Goal: Obtain resource: Obtain resource

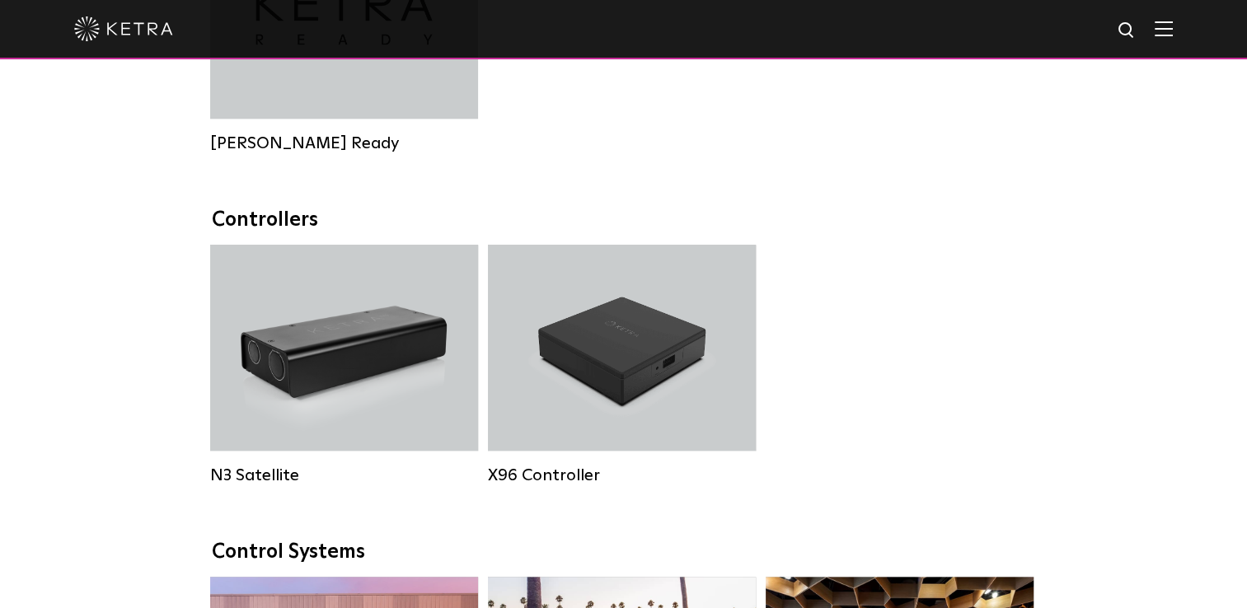
scroll to position [1566, 0]
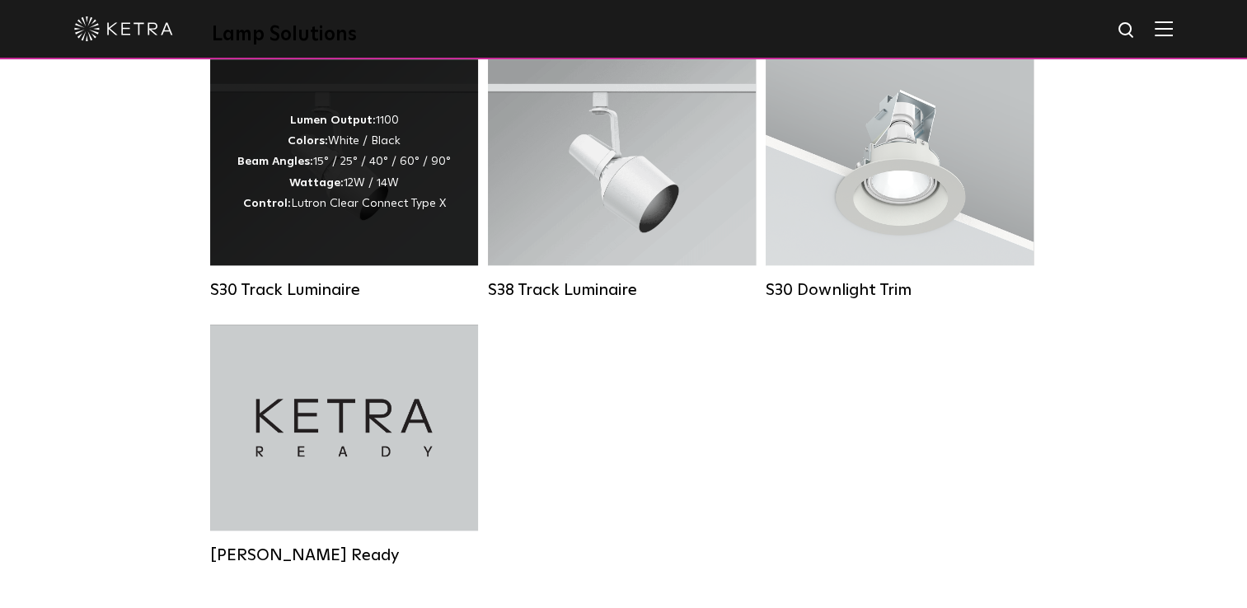
click at [409, 200] on div "Lumen Output: 1100 Colors: White / Black Beam Angles: 15° / 25° / 40° / 60° / 9…" at bounding box center [343, 162] width 213 height 104
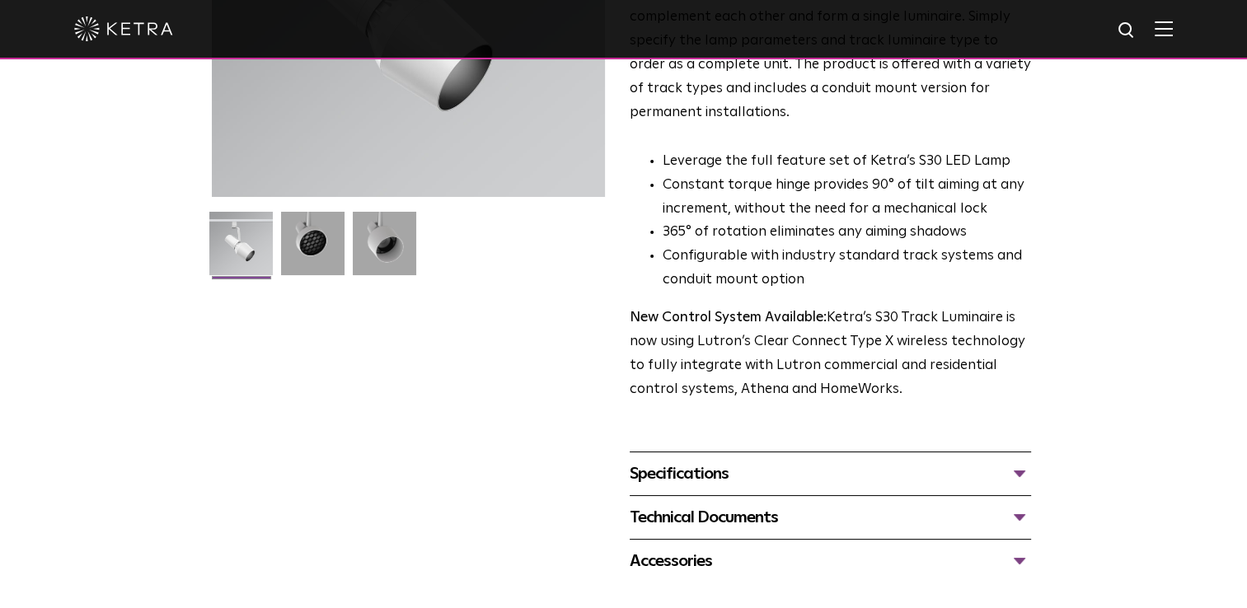
scroll to position [412, 0]
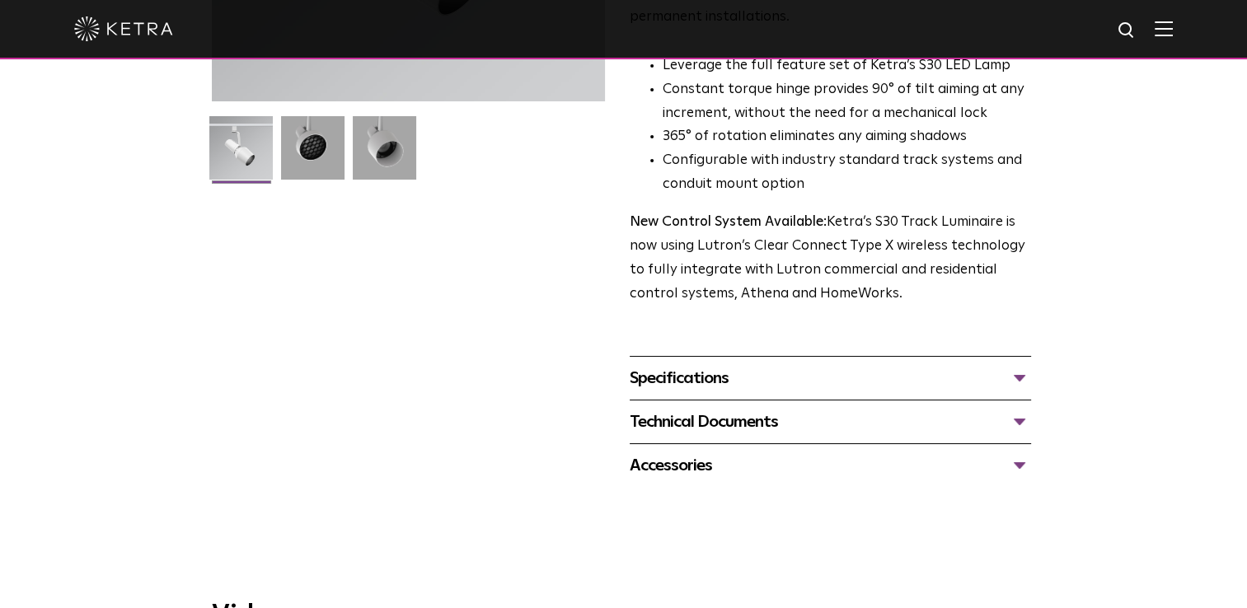
click at [982, 365] on div "Specifications" at bounding box center [830, 378] width 401 height 26
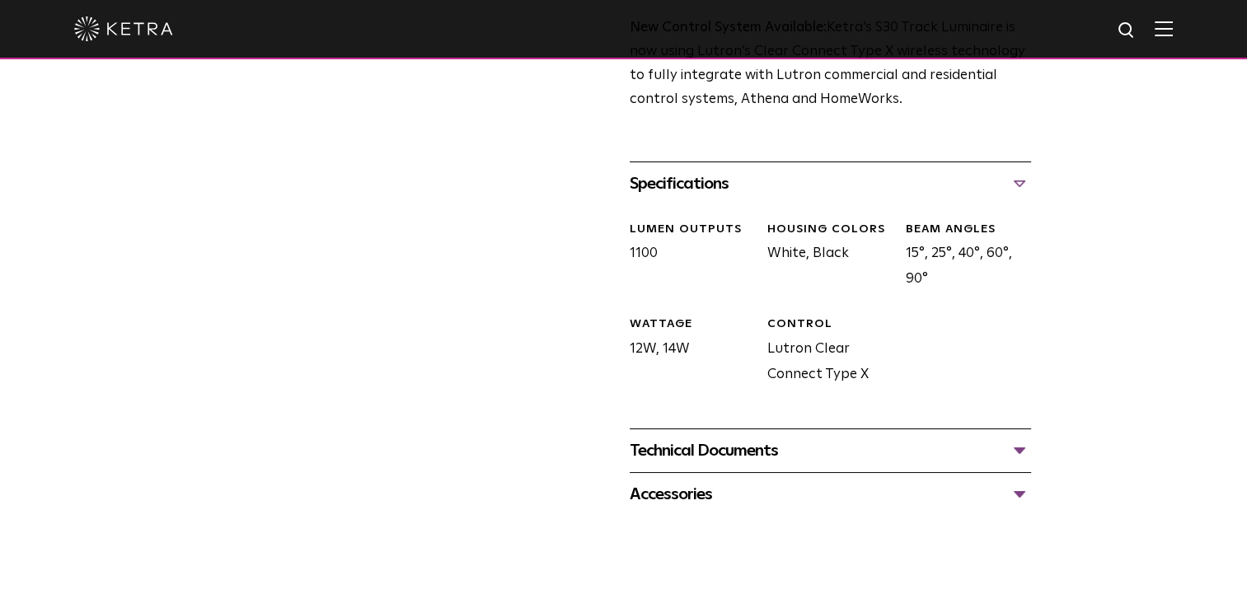
scroll to position [659, 0]
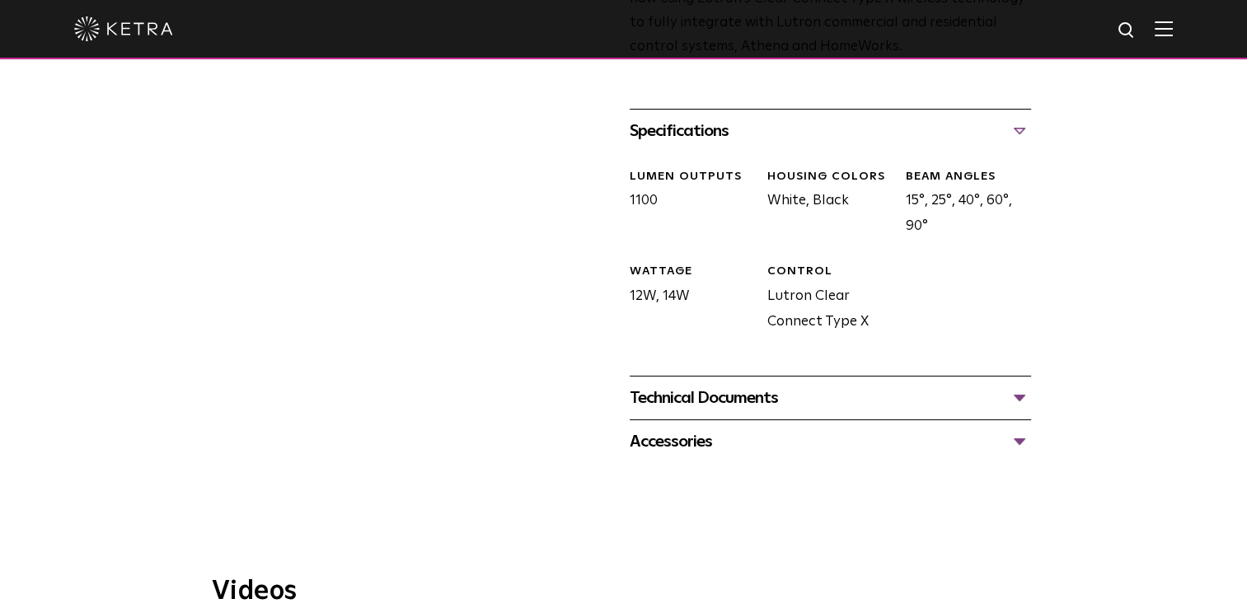
click at [982, 385] on div "Technical Documents" at bounding box center [830, 398] width 401 height 26
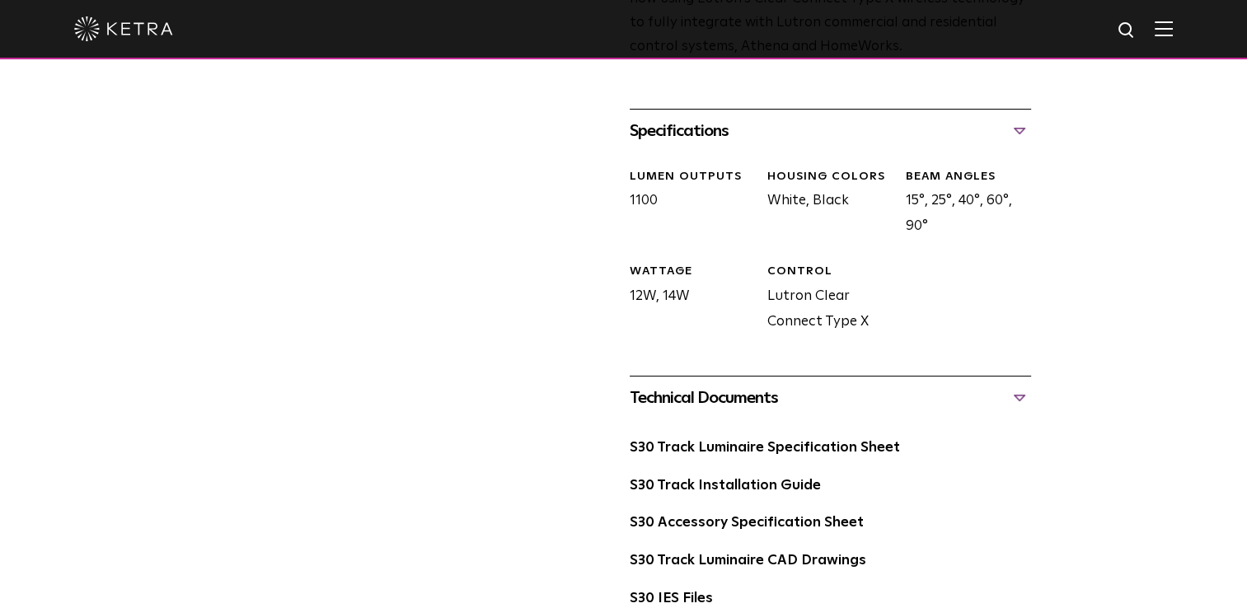
scroll to position [742, 0]
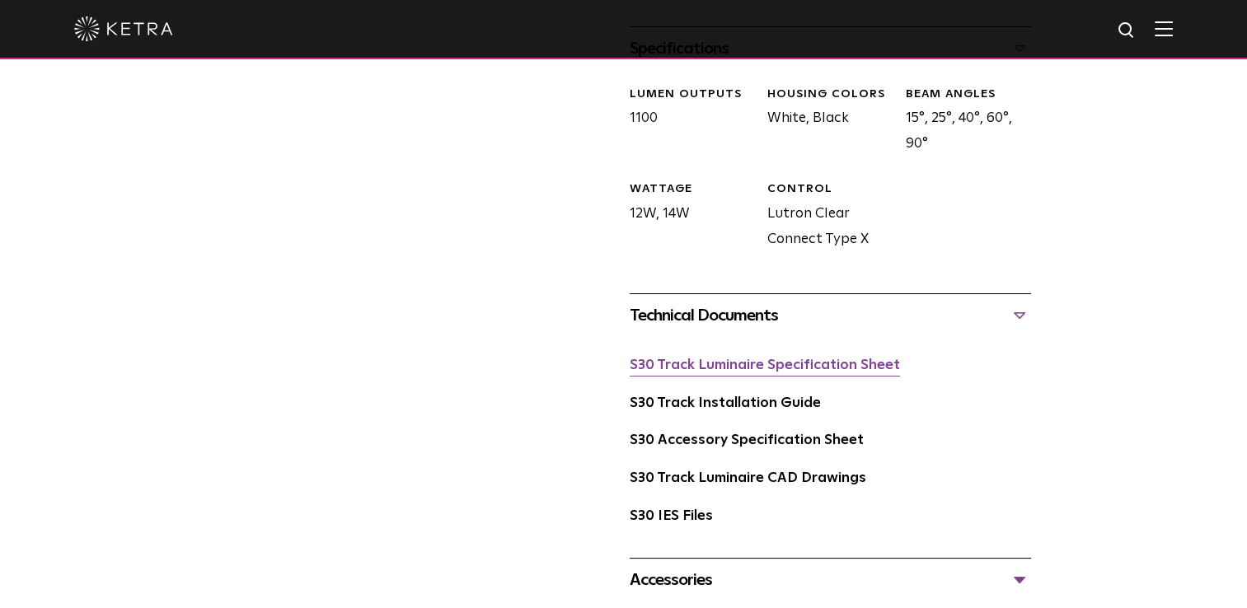
click at [869, 358] on link "S30 Track Luminaire Specification Sheet" at bounding box center [765, 365] width 270 height 14
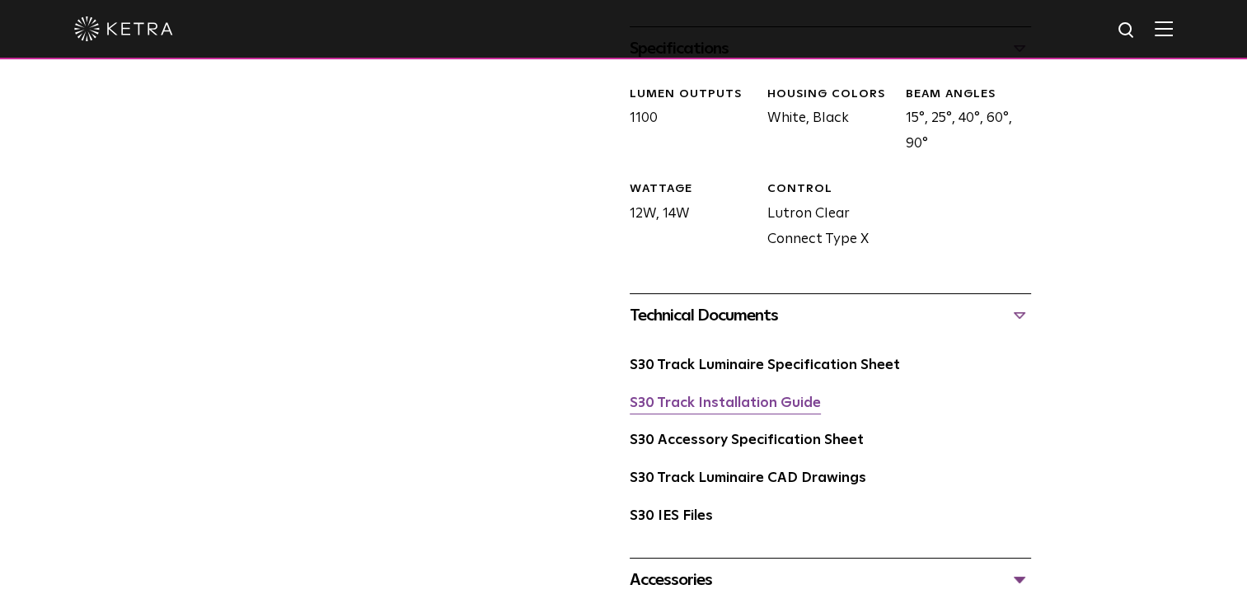
click at [725, 396] on link "S30 Track Installation Guide" at bounding box center [725, 403] width 191 height 14
